Goal: Information Seeking & Learning: Find specific fact

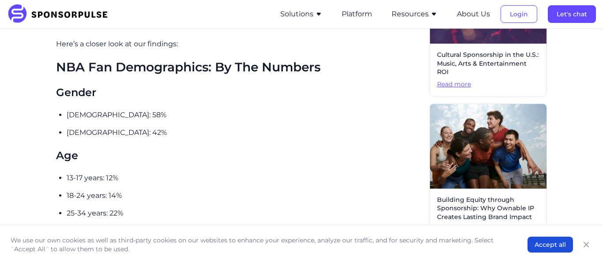
scroll to position [451, 0]
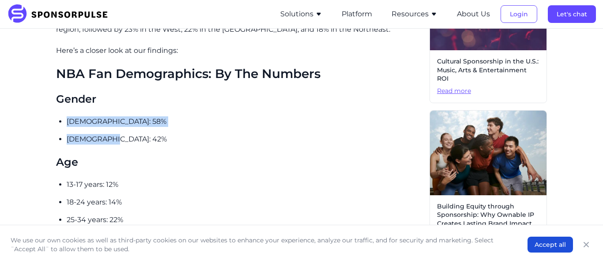
drag, startPoint x: 57, startPoint y: 110, endPoint x: 122, endPoint y: 130, distance: 68.7
copy ul "[DEMOGRAPHIC_DATA]: 58% [DEMOGRAPHIC_DATA]: 42%"
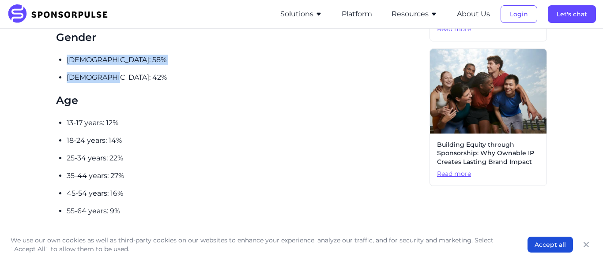
scroll to position [513, 0]
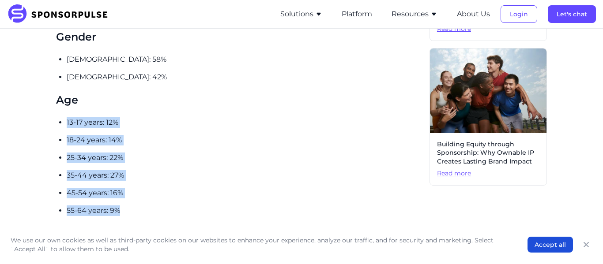
drag, startPoint x: 57, startPoint y: 110, endPoint x: 125, endPoint y: 200, distance: 113.7
copy ul "13-17 years: 12% 18-24 years: 14% 25-34 years: 22% 35-44 years: 27% 45-54 years…"
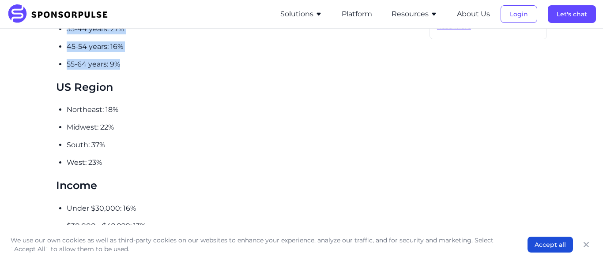
scroll to position [653, 0]
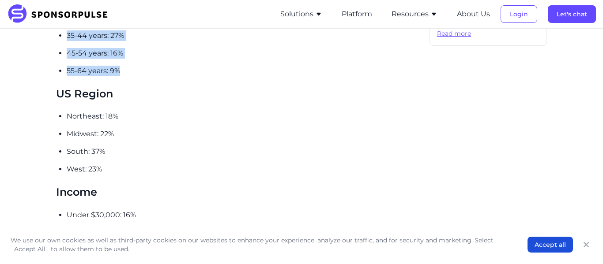
click at [58, 103] on div "With nearly 113M people engaged in the last 12 months , 50% of which on a weekl…" at bounding box center [239, 141] width 366 height 1042
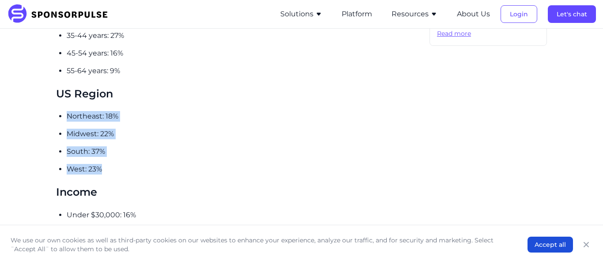
drag, startPoint x: 56, startPoint y: 102, endPoint x: 138, endPoint y: 158, distance: 99.5
click at [138, 158] on div "Home Insights The SponsorPulse Guide to NBA Fan Demographics Blog The SponsorPu…" at bounding box center [301, 30] width 589 height 1294
copy ul "Northeast: 18% Midwest: 22% South: 37% West: 23%"
